Goal: Task Accomplishment & Management: Manage account settings

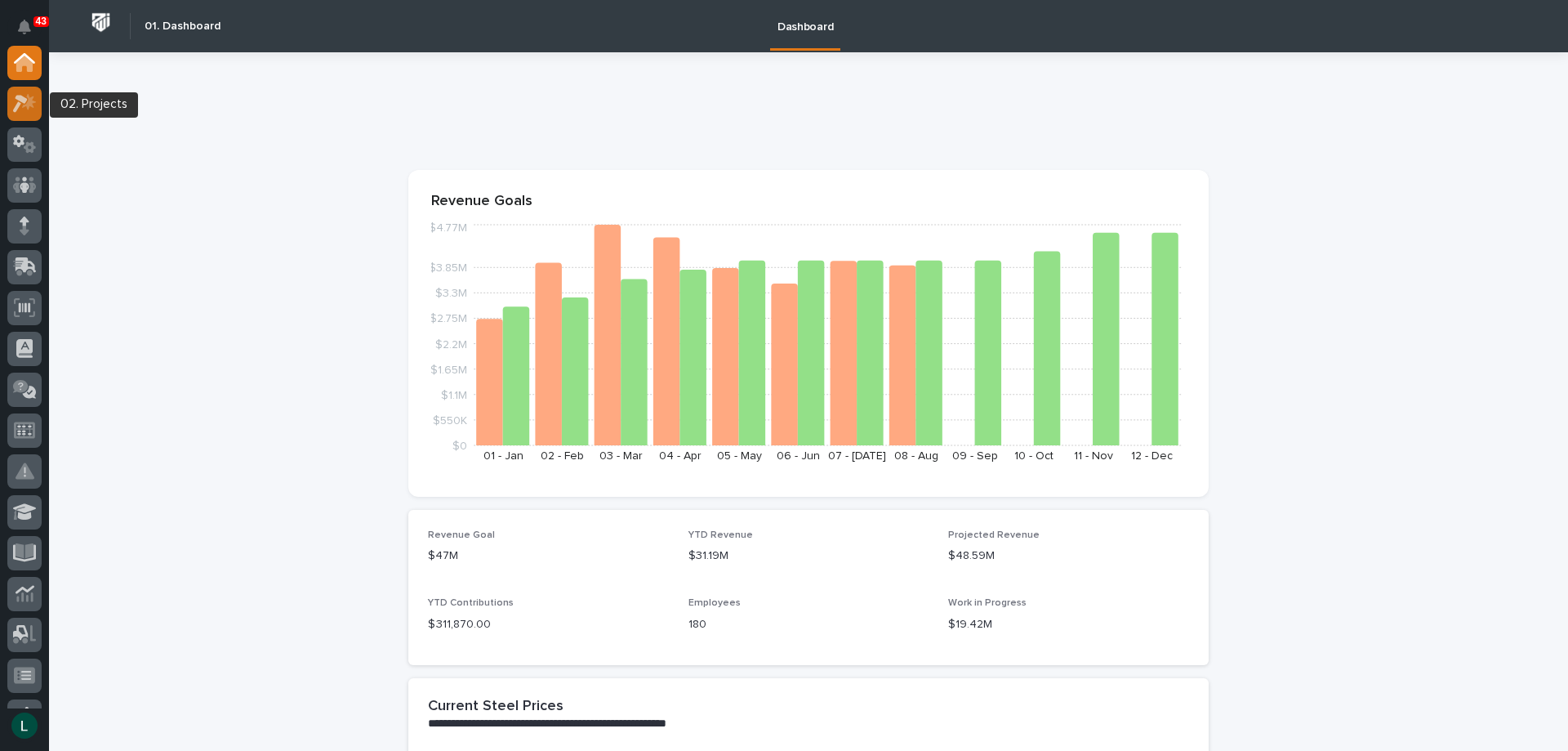
click at [28, 99] on icon at bounding box center [28, 101] width 14 height 16
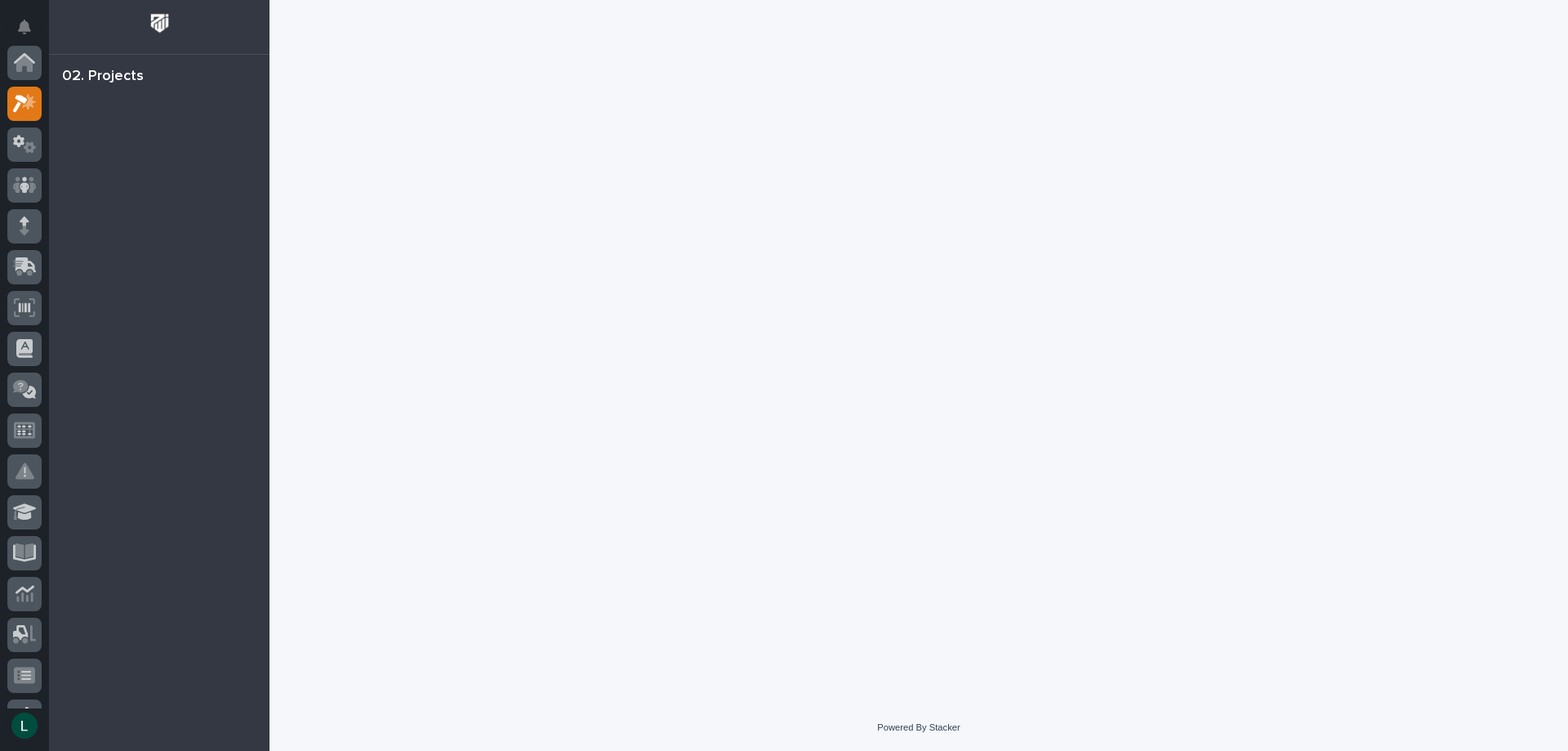
scroll to position [41, 0]
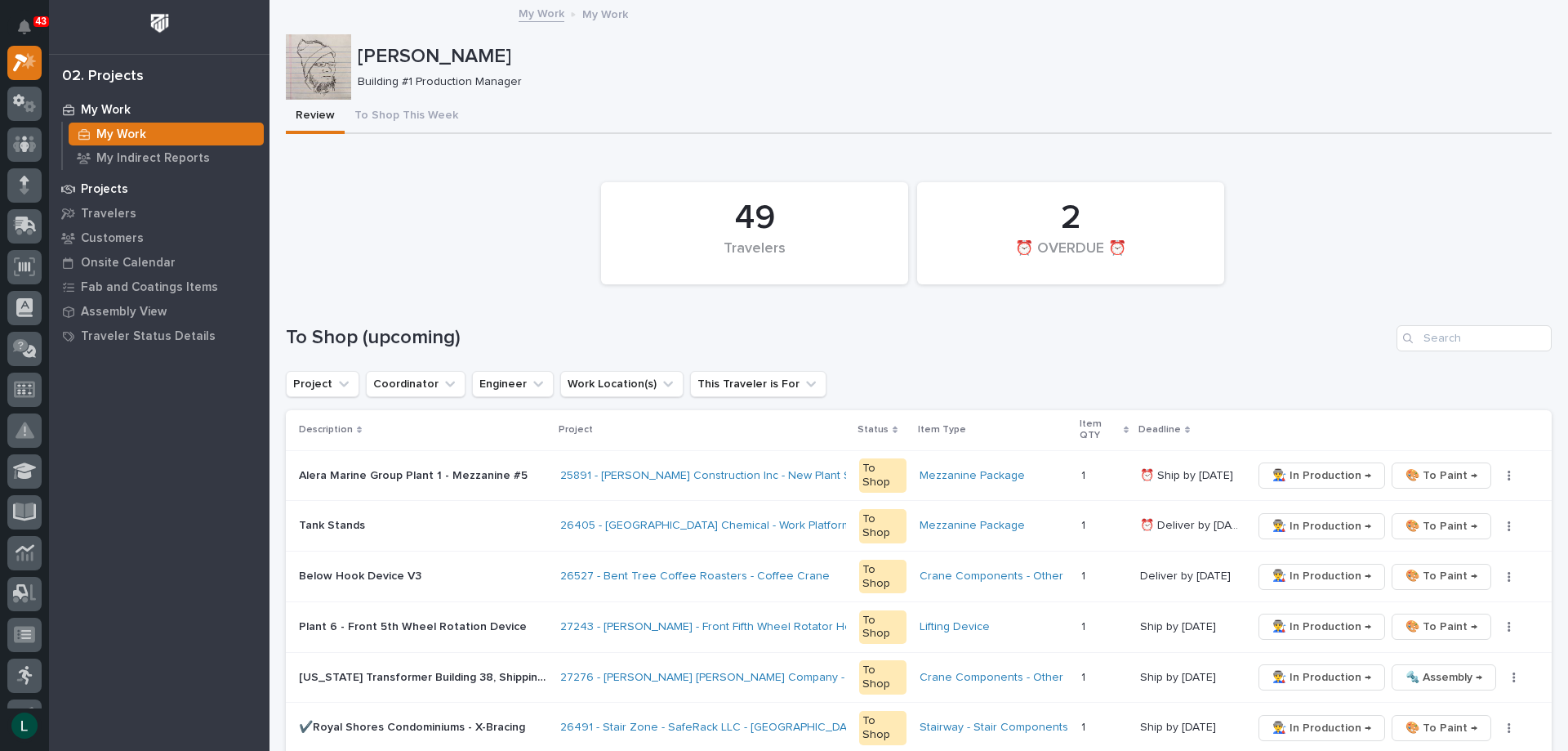
click at [95, 186] on p "Projects" at bounding box center [105, 189] width 47 height 15
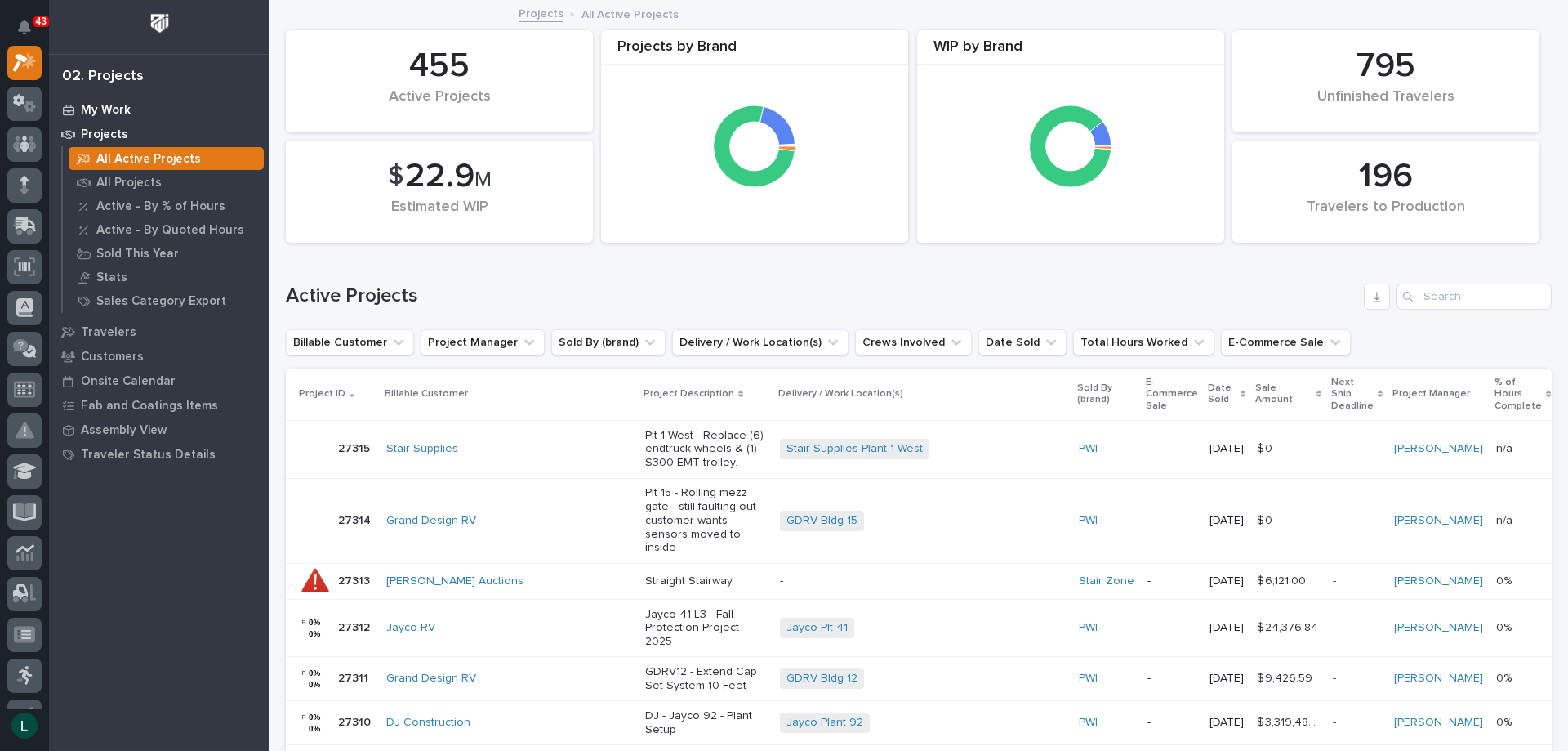
click at [88, 104] on p "My Work" at bounding box center [106, 110] width 50 height 15
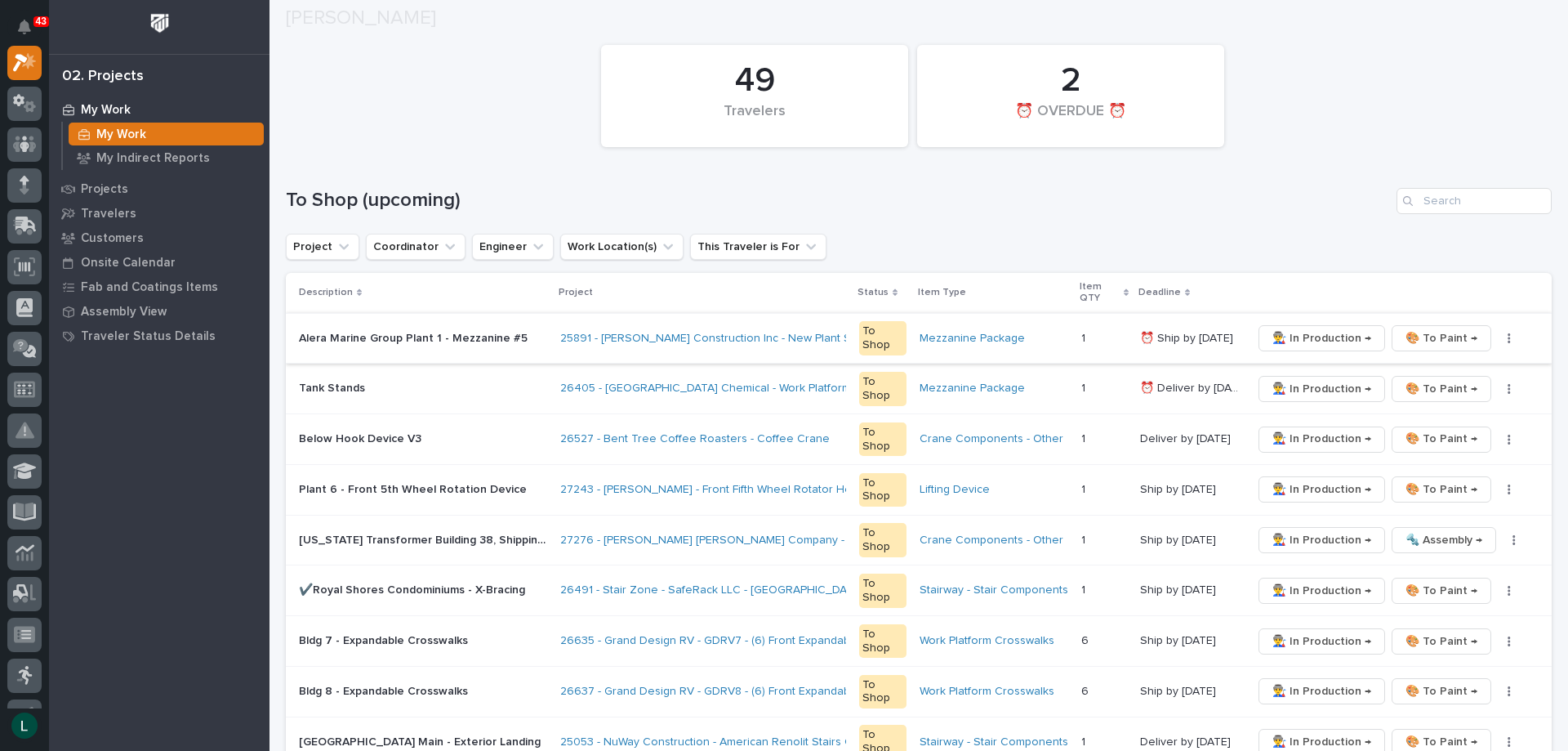
scroll to position [163, 0]
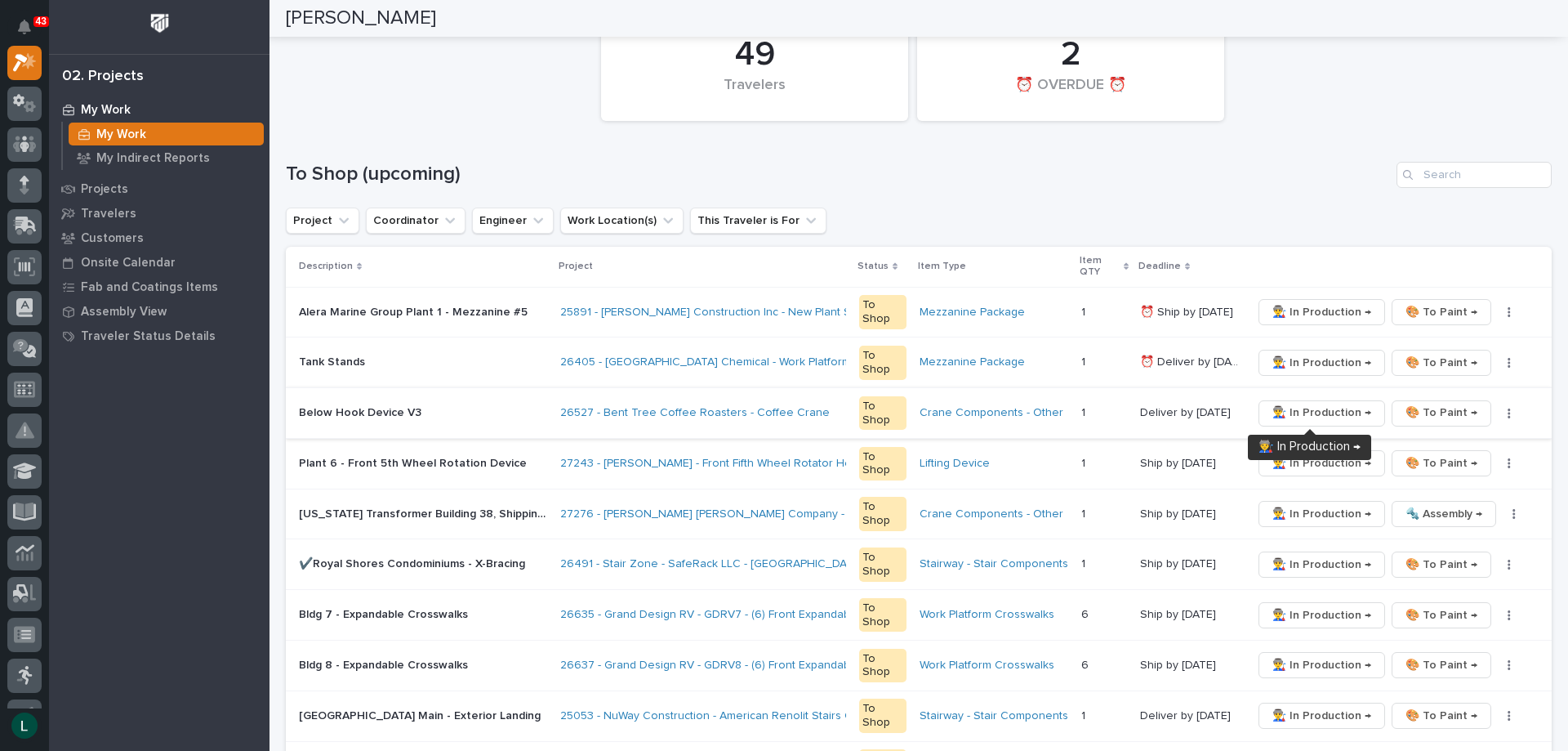
click at [1330, 409] on span "👨‍🏭 In Production →" at bounding box center [1321, 412] width 99 height 20
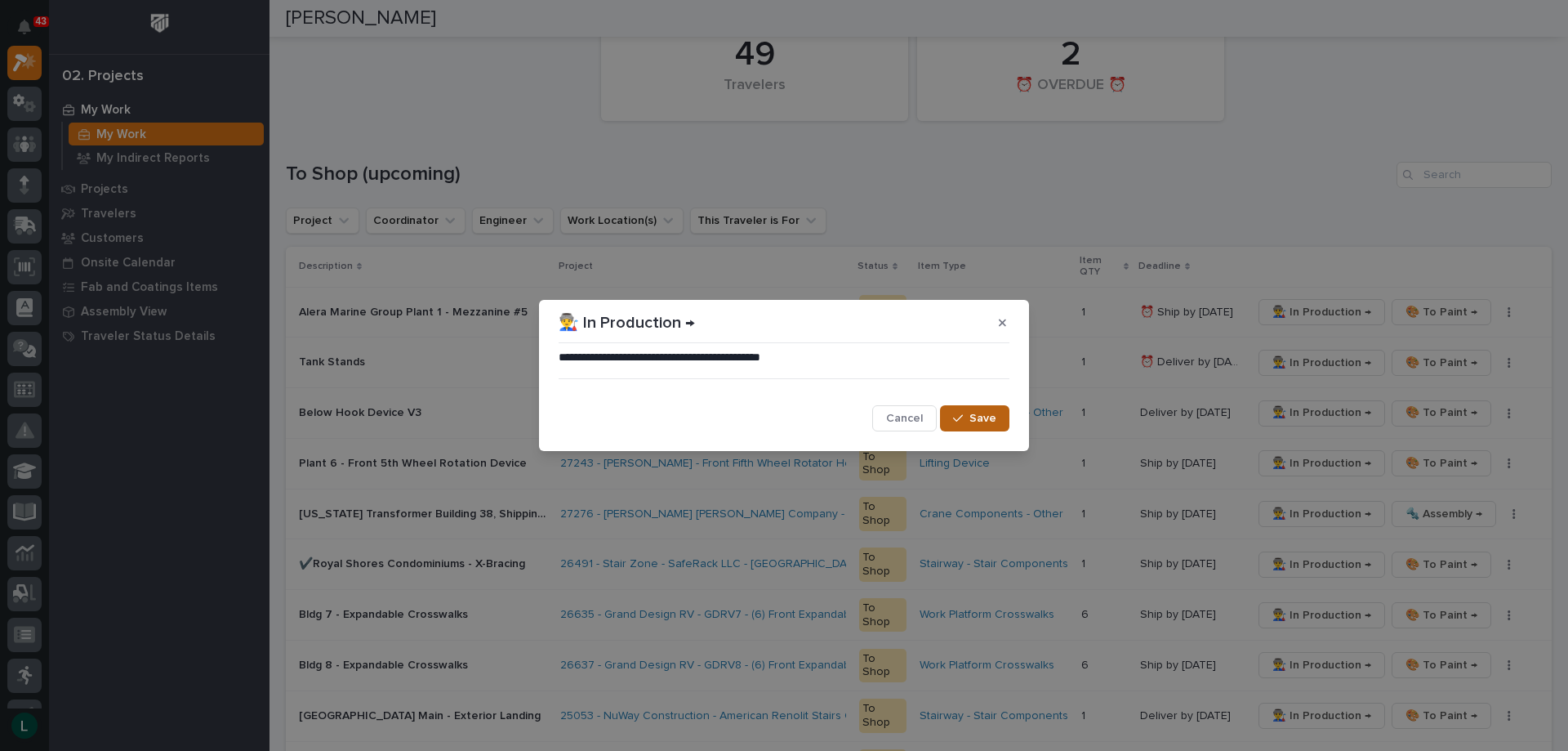
click at [968, 417] on div "button" at bounding box center [961, 418] width 16 height 12
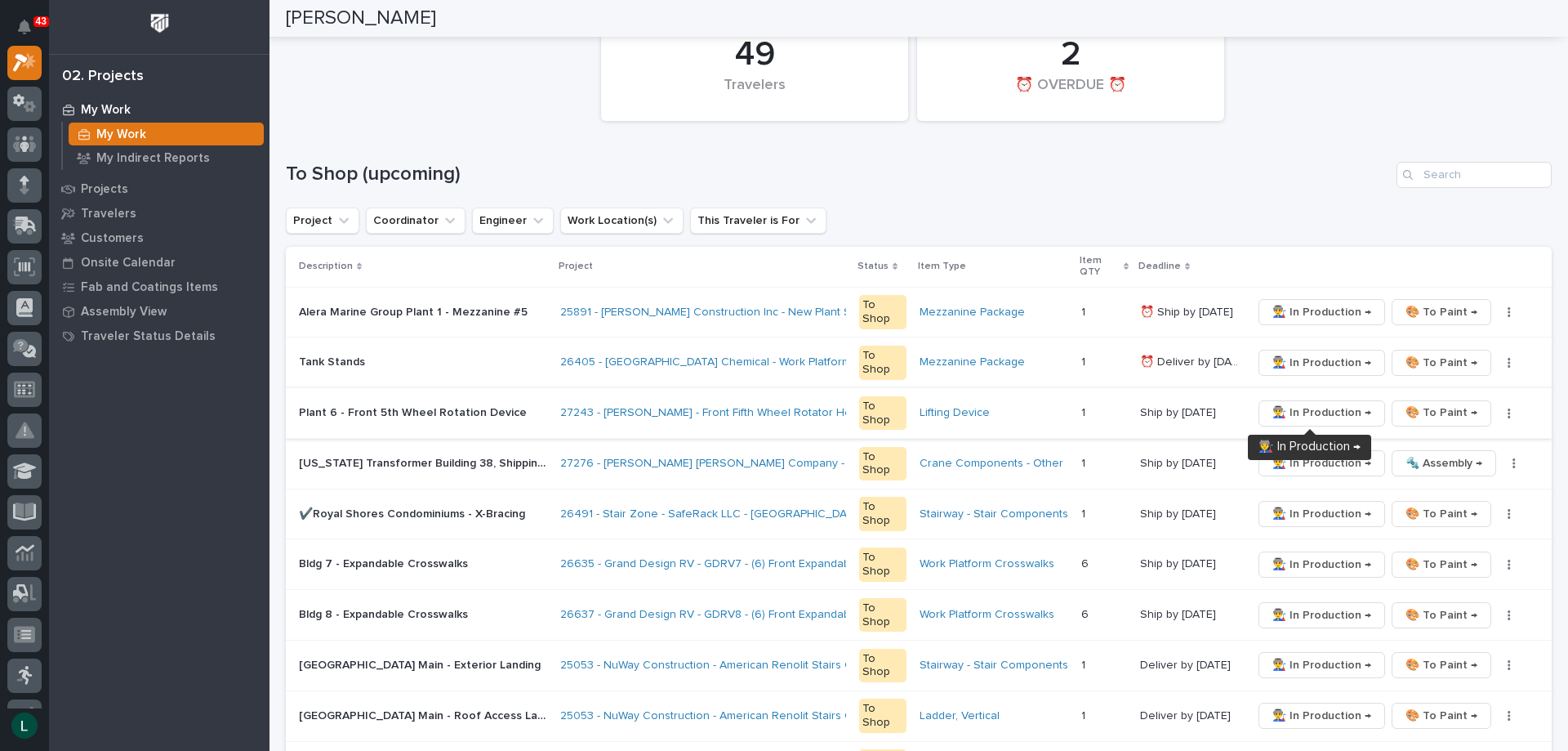
click at [1301, 410] on span "👨‍🏭 In Production →" at bounding box center [1321, 412] width 99 height 20
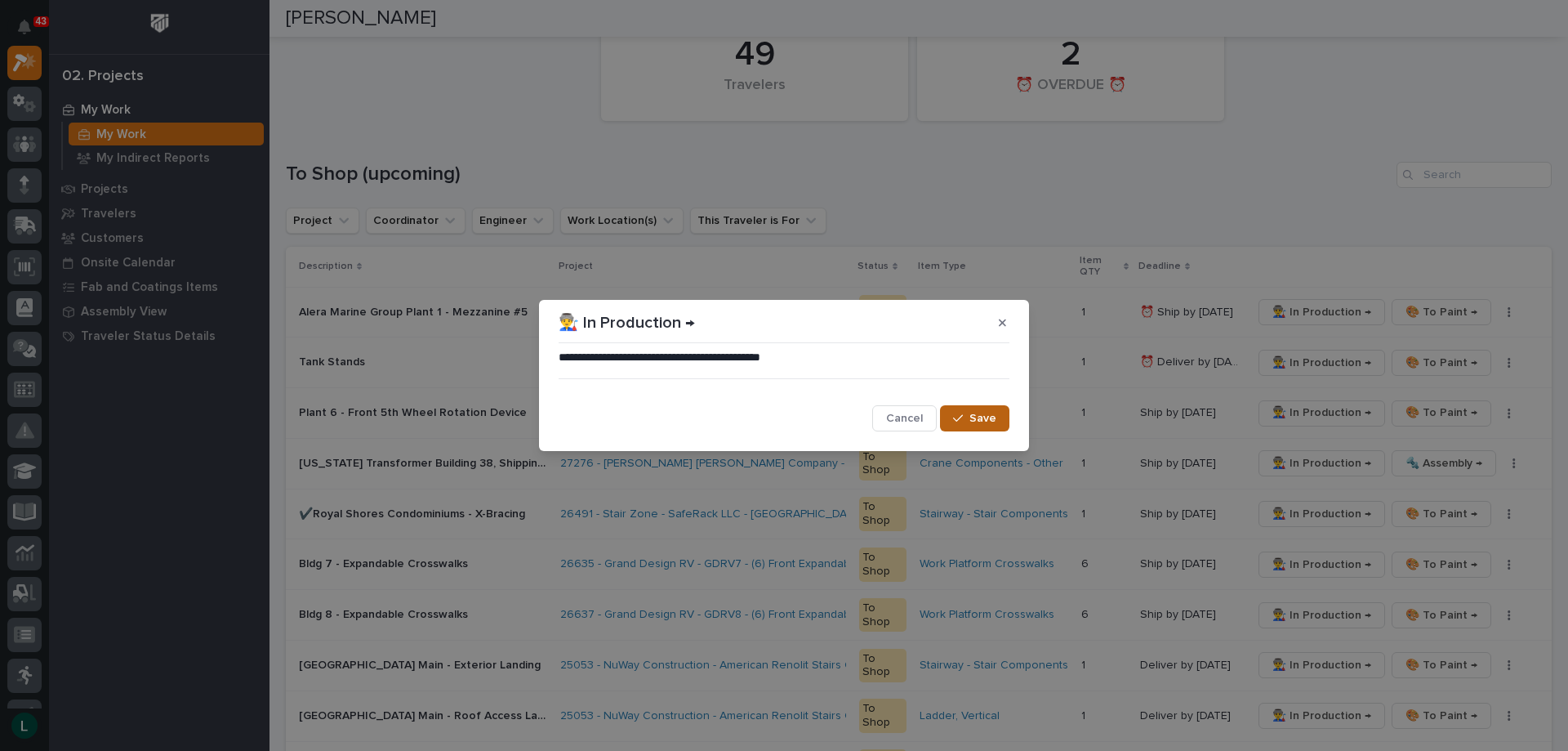
click at [979, 413] on span "Save" at bounding box center [983, 418] width 27 height 15
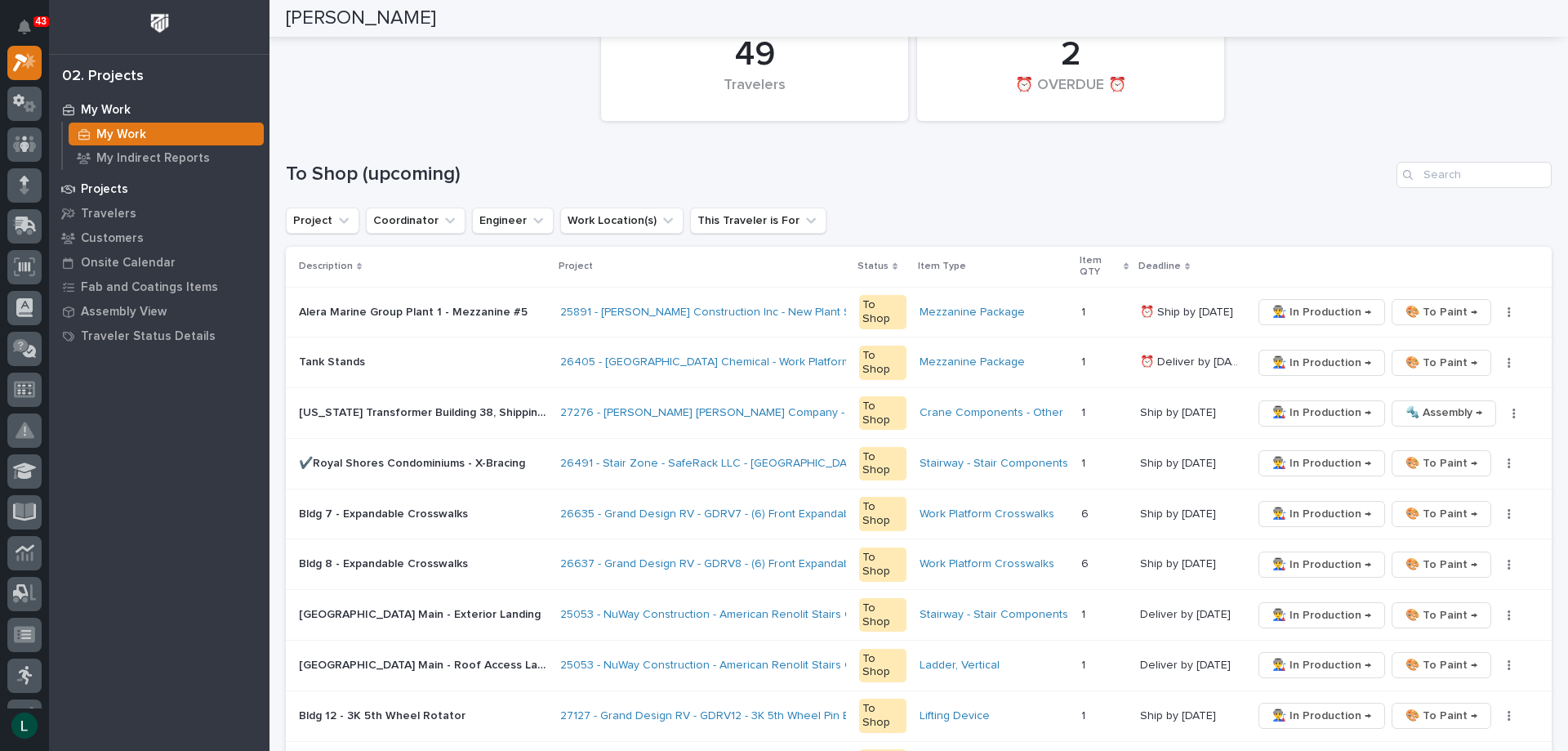
click at [100, 189] on p "Projects" at bounding box center [105, 189] width 47 height 15
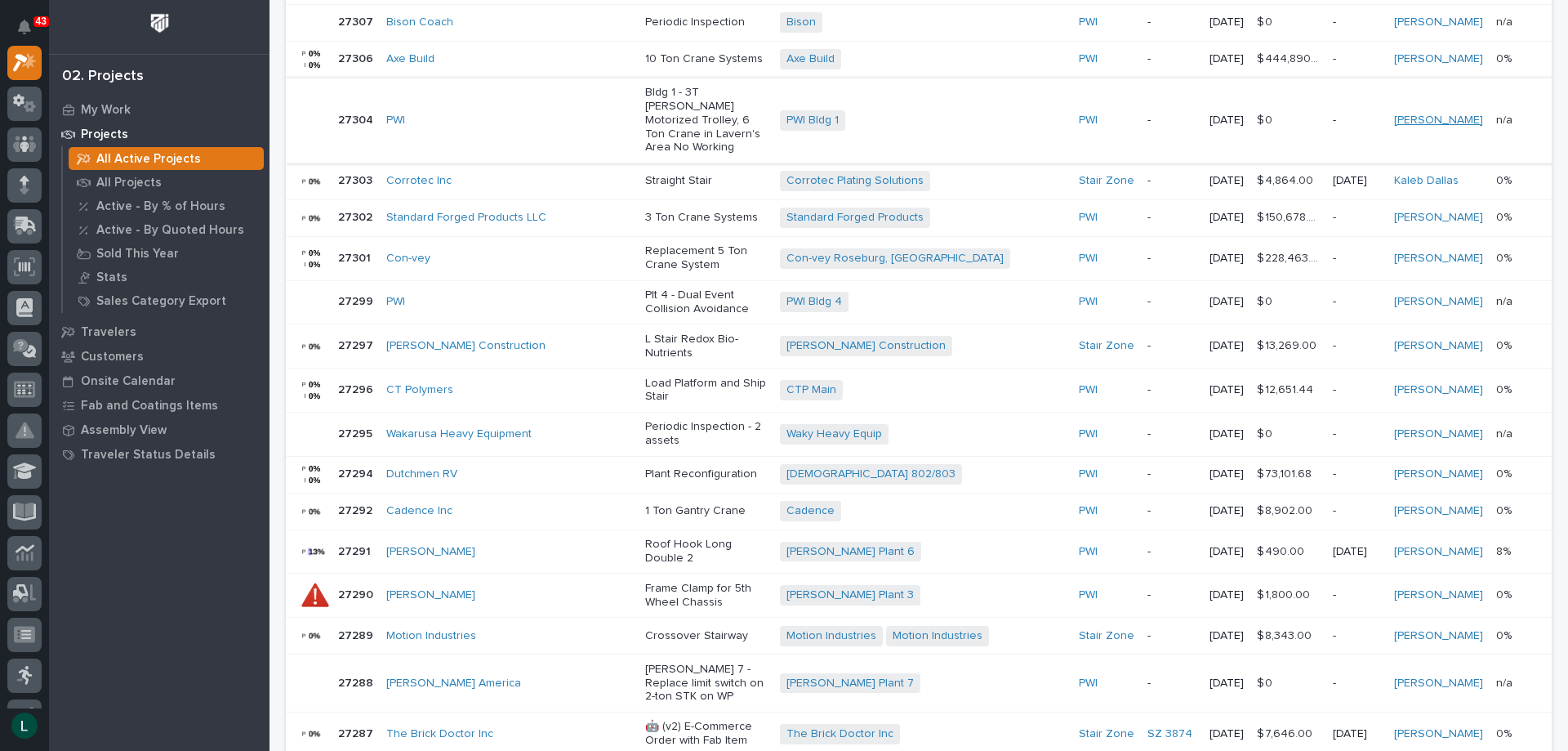
scroll to position [1073, 0]
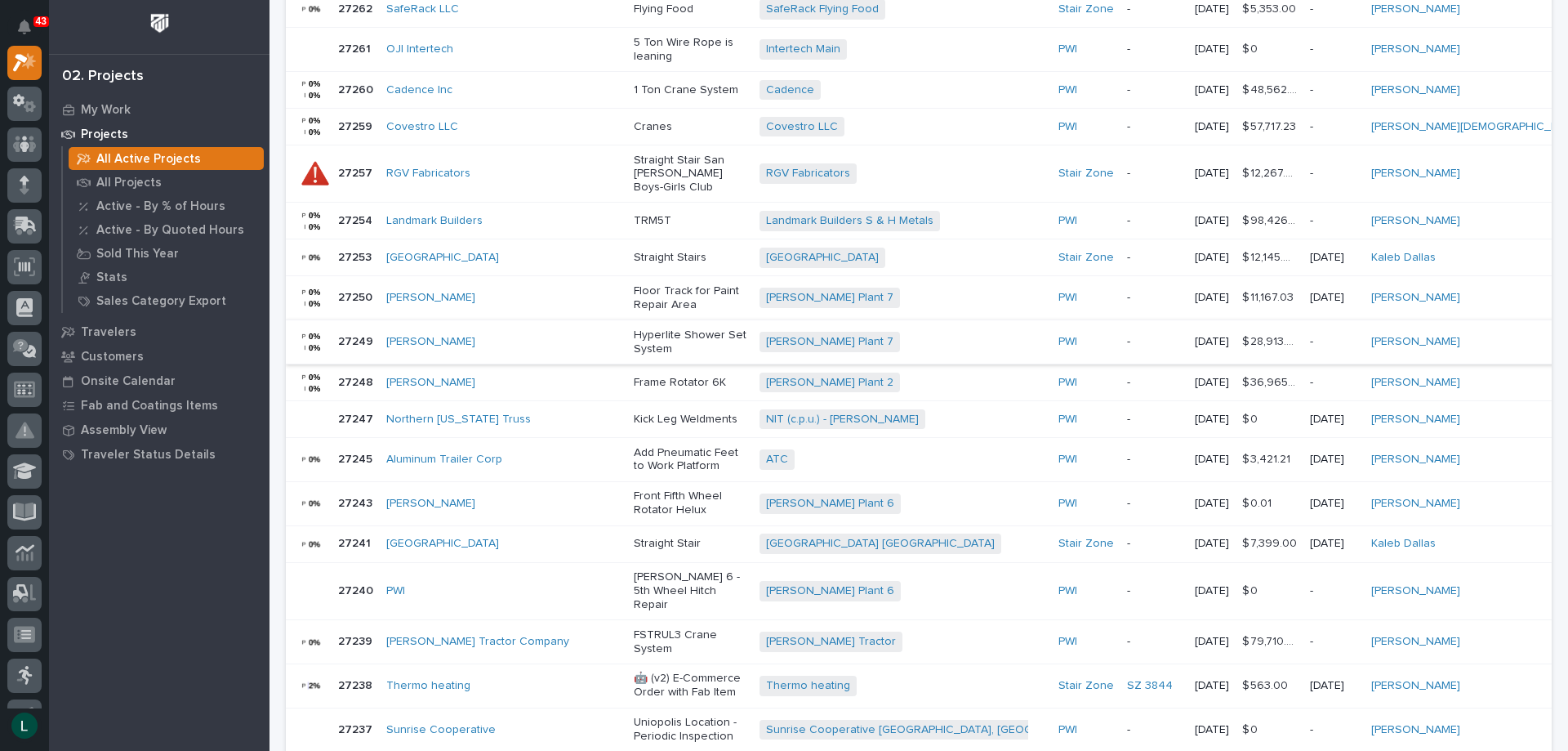
scroll to position [1061, 0]
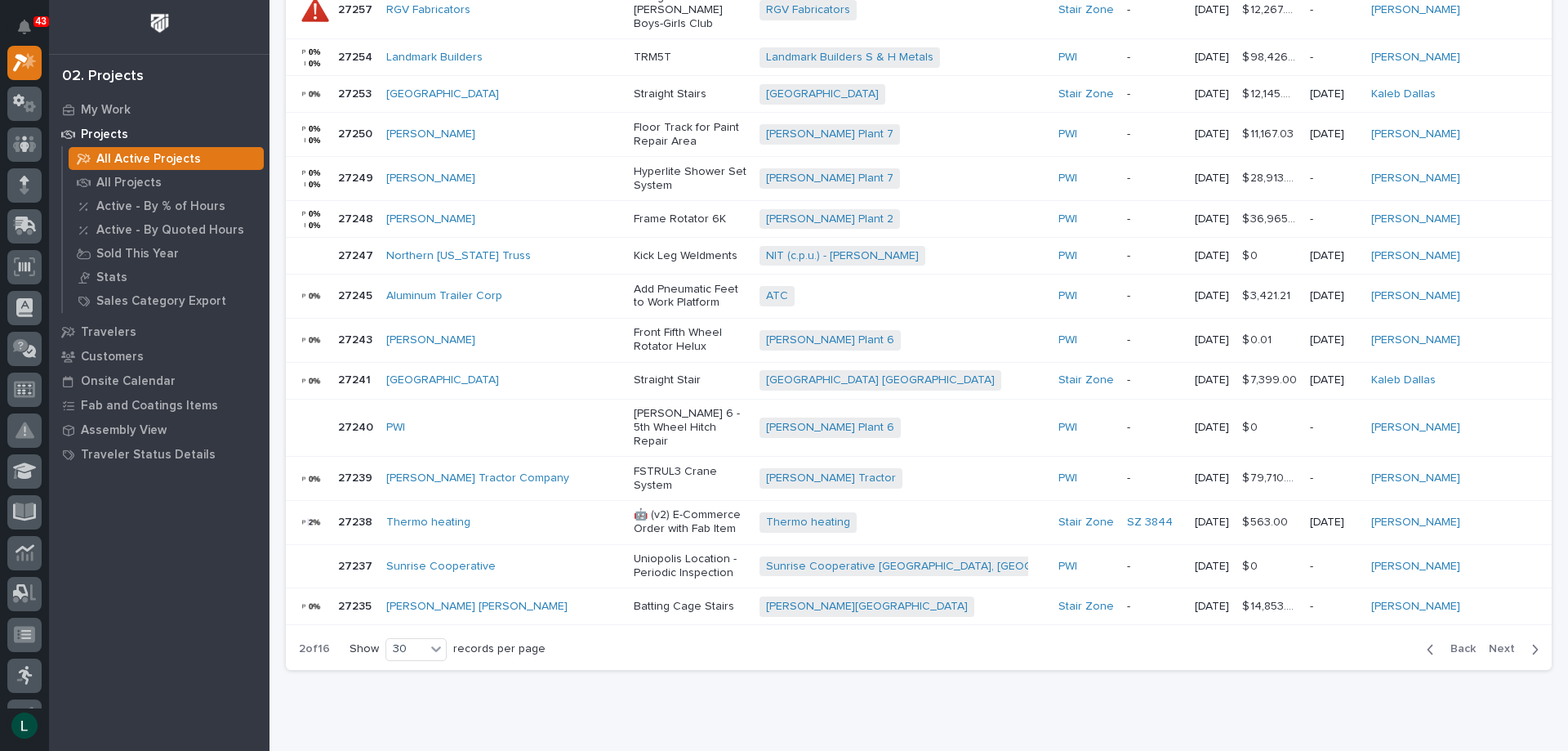
click at [1426, 642] on icon "button" at bounding box center [1430, 649] width 7 height 15
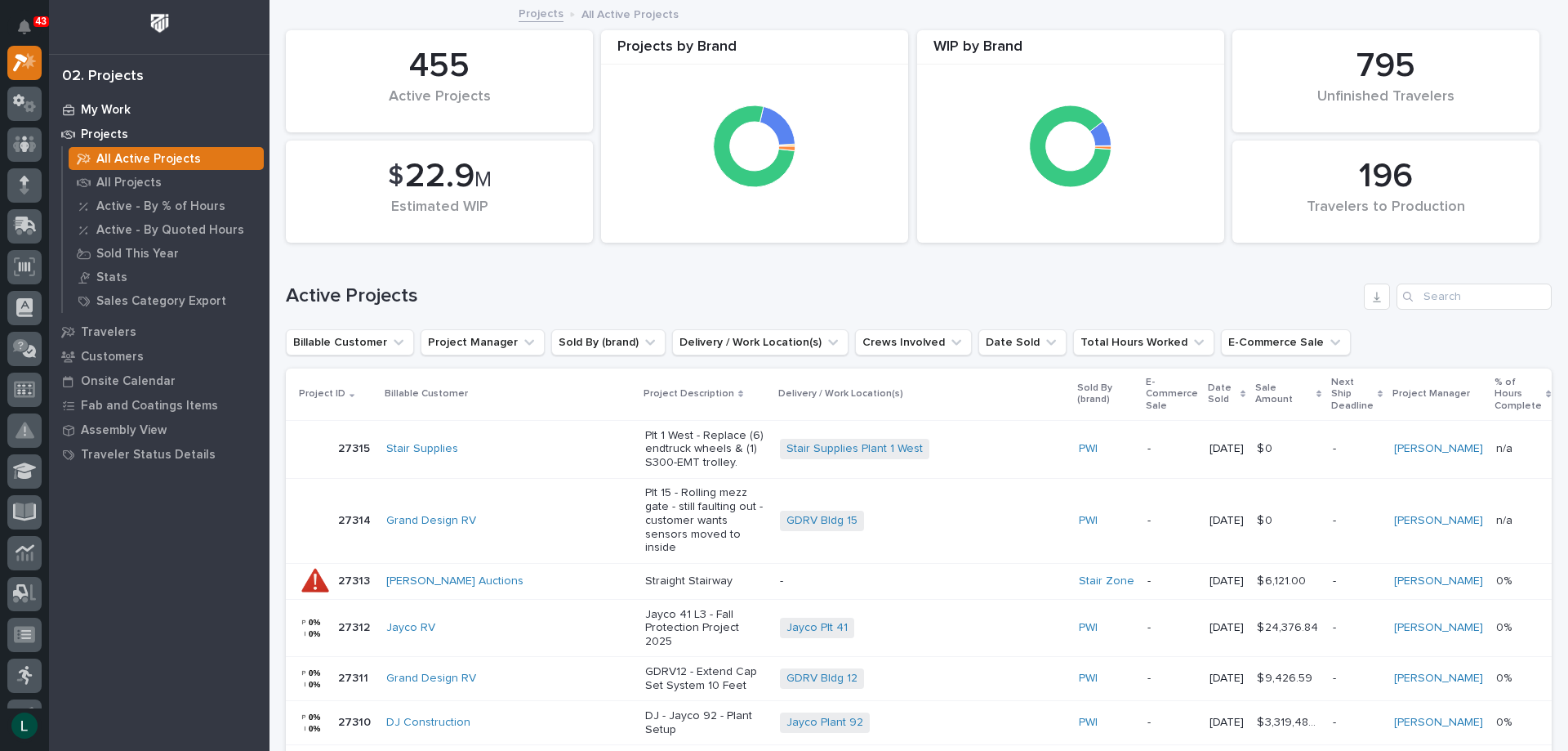
click at [87, 107] on p "My Work" at bounding box center [106, 110] width 50 height 15
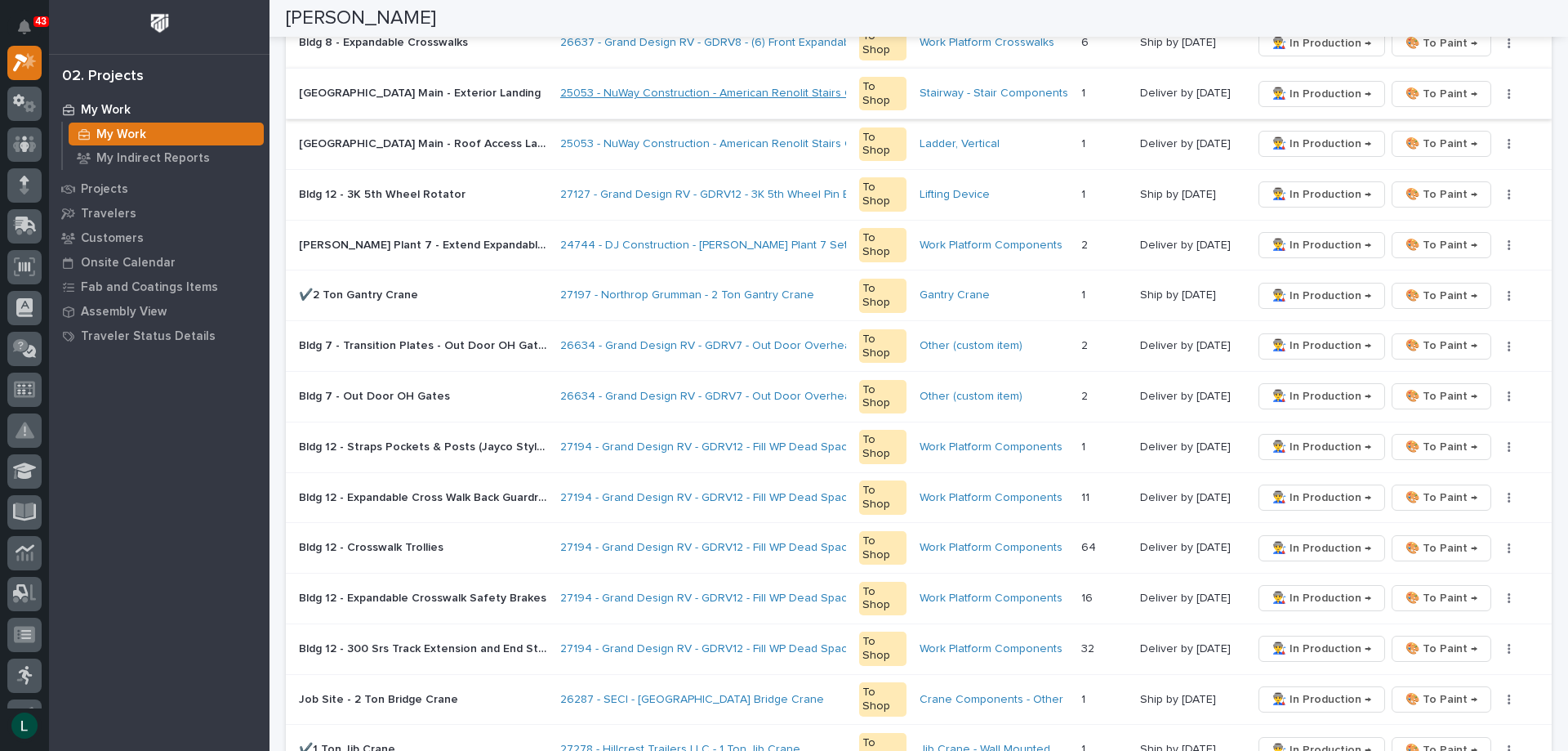
scroll to position [735, 0]
